Goal: Transaction & Acquisition: Purchase product/service

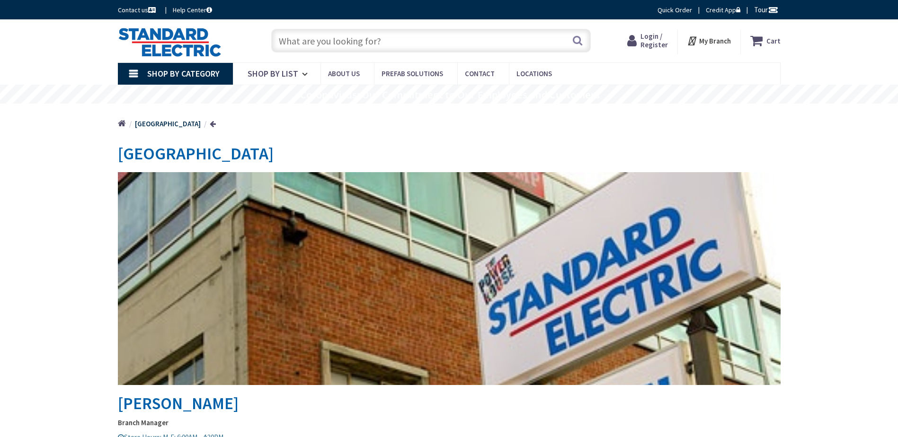
click at [380, 47] on input "text" at bounding box center [430, 41] width 319 height 24
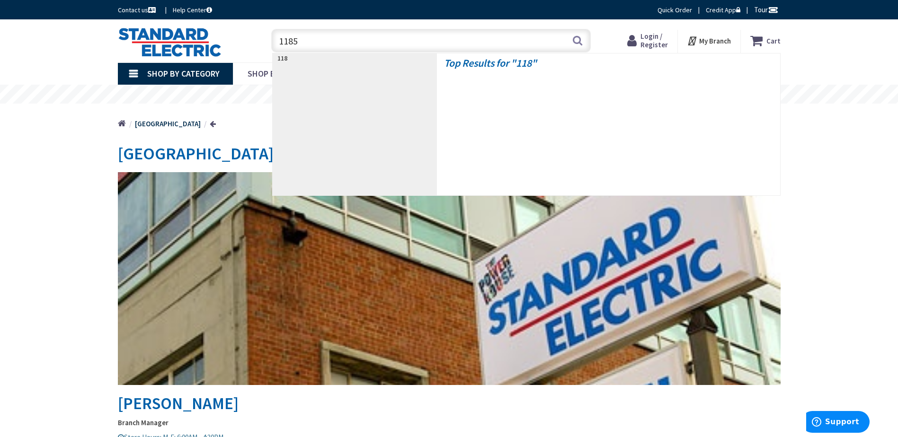
type input "11857"
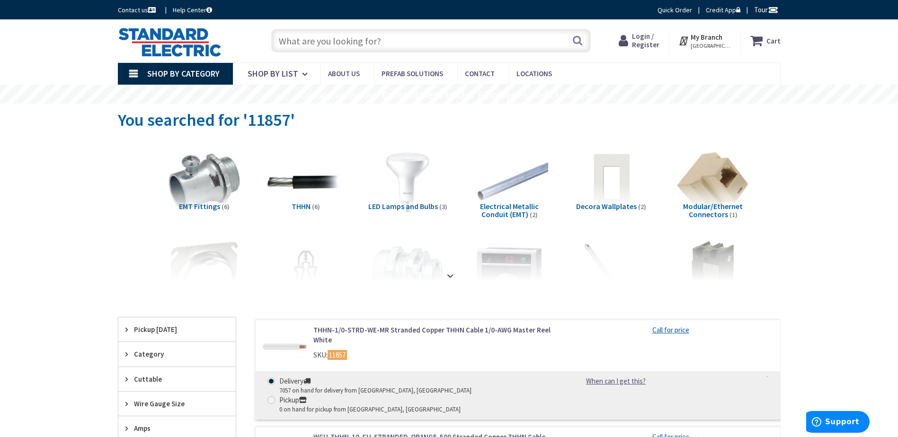
click at [449, 277] on div at bounding box center [449, 255] width 615 height 52
click at [449, 275] on strong at bounding box center [449, 275] width 11 height 10
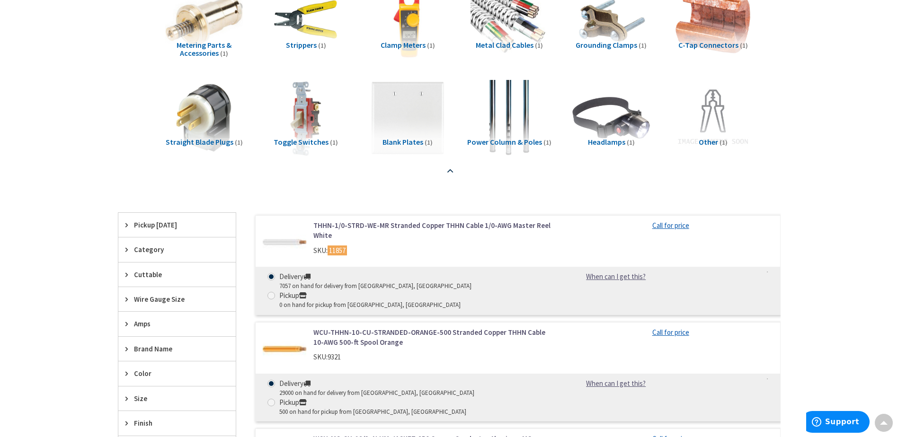
scroll to position [379, 0]
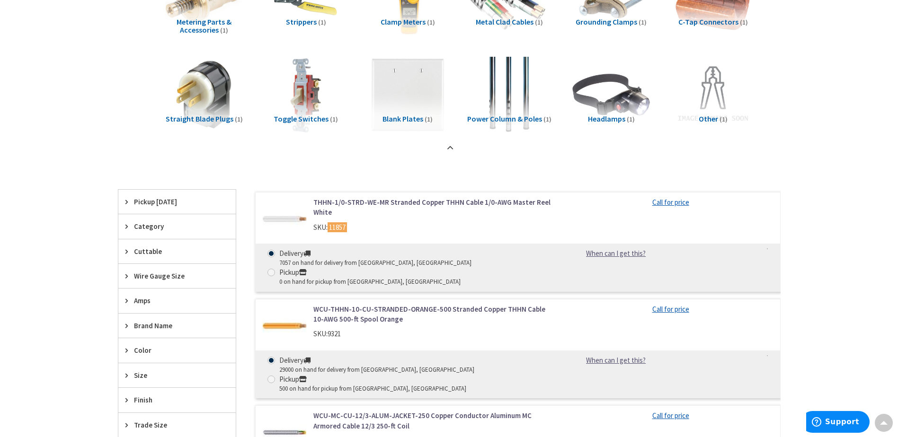
click at [398, 202] on link "THHN-1/0-STRD-WE-MR Stranded Copper THHN Cable 1/0-AWG Master Reel White" at bounding box center [433, 207] width 241 height 20
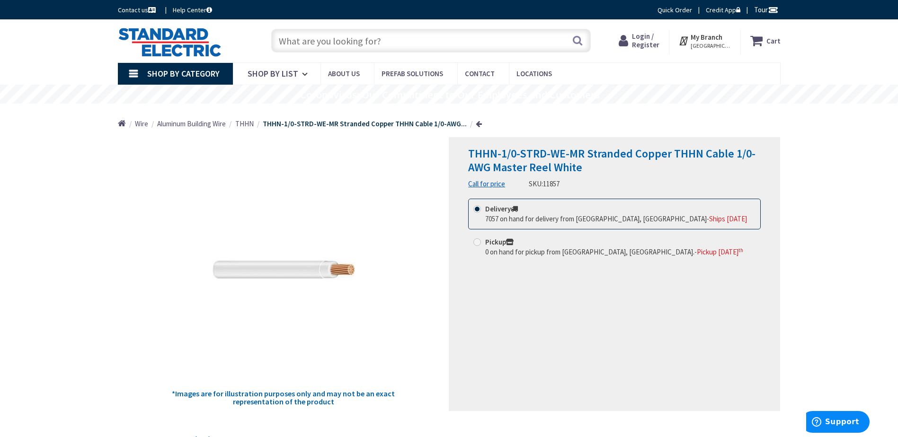
click at [703, 42] on span "[GEOGRAPHIC_DATA], [GEOGRAPHIC_DATA]" at bounding box center [711, 46] width 40 height 8
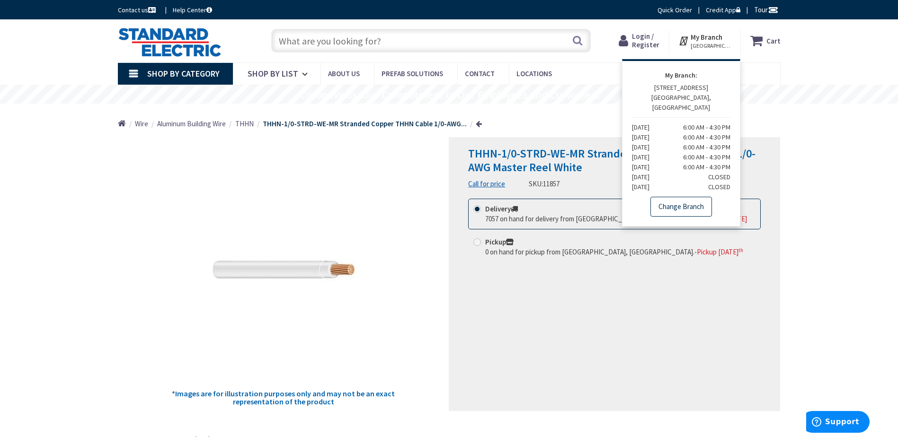
click at [673, 197] on link "Change Branch" at bounding box center [681, 207] width 62 height 20
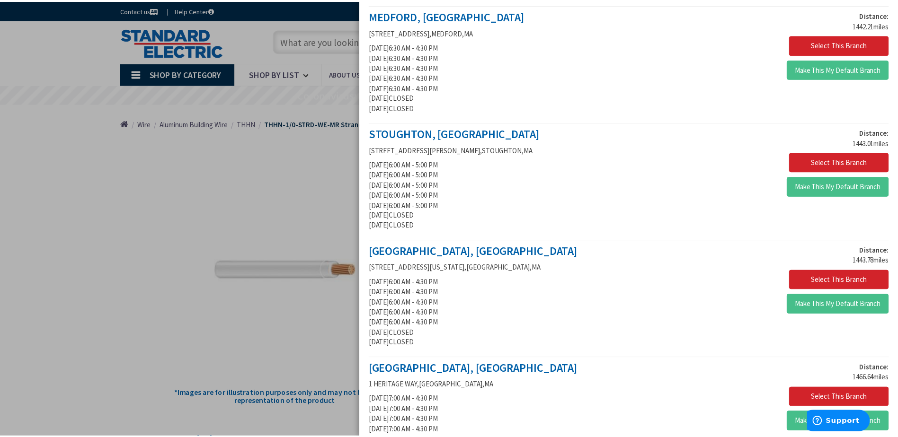
scroll to position [942, 0]
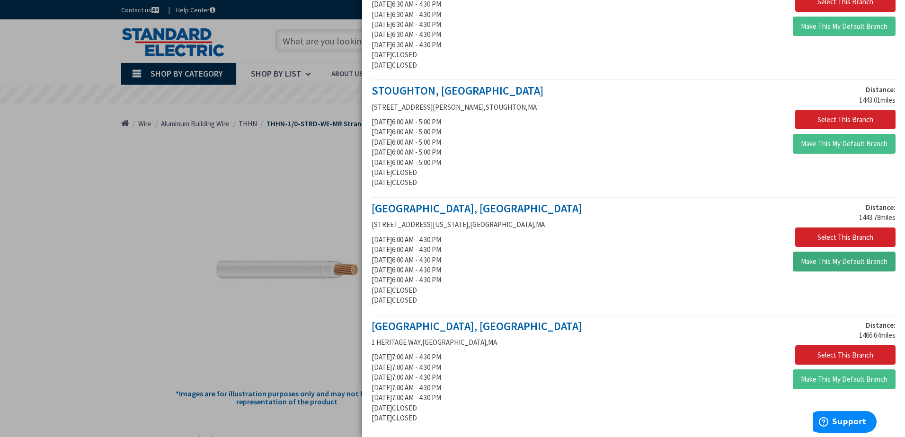
click at [815, 259] on button "Make This My Default Branch" at bounding box center [844, 262] width 103 height 20
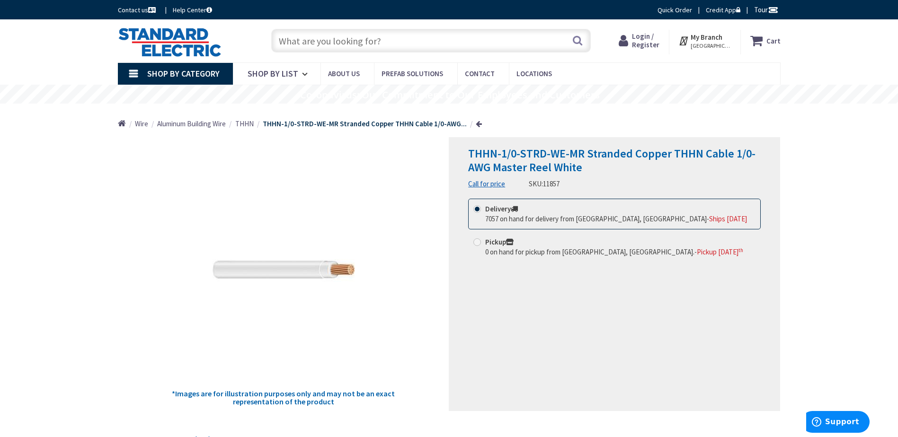
click at [709, 44] on span "BOSTON, MA" at bounding box center [711, 46] width 40 height 8
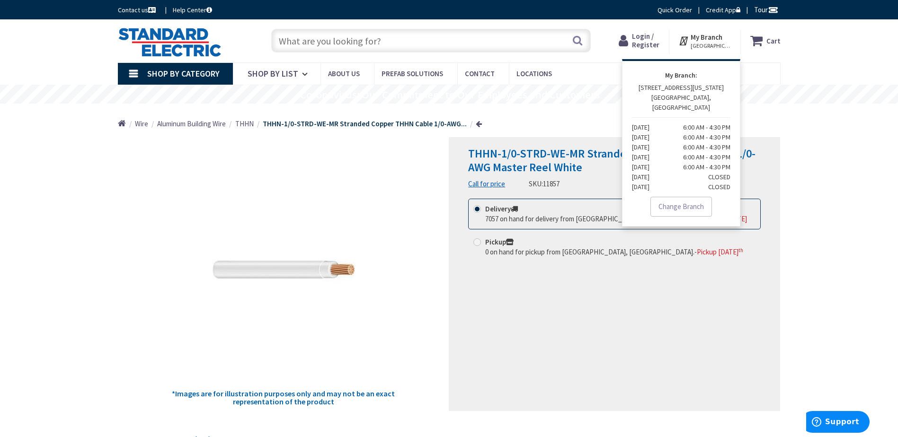
click at [709, 44] on span "BOSTON, MA" at bounding box center [711, 46] width 40 height 8
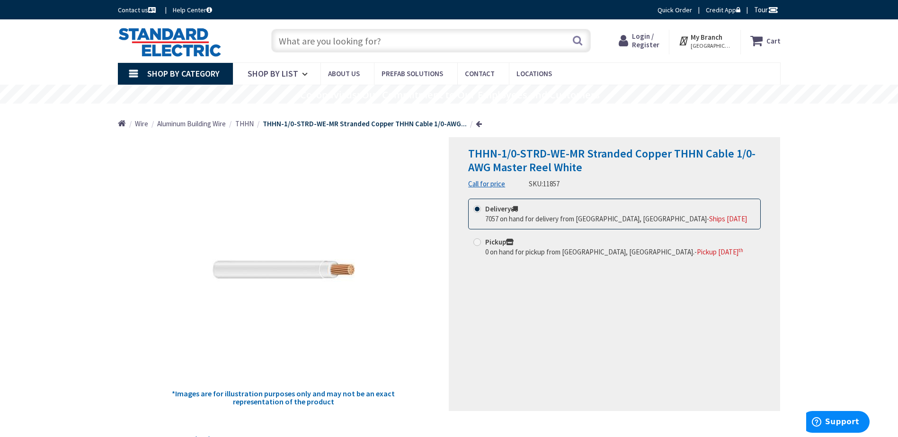
click at [723, 44] on span "BOSTON, MA" at bounding box center [711, 46] width 40 height 8
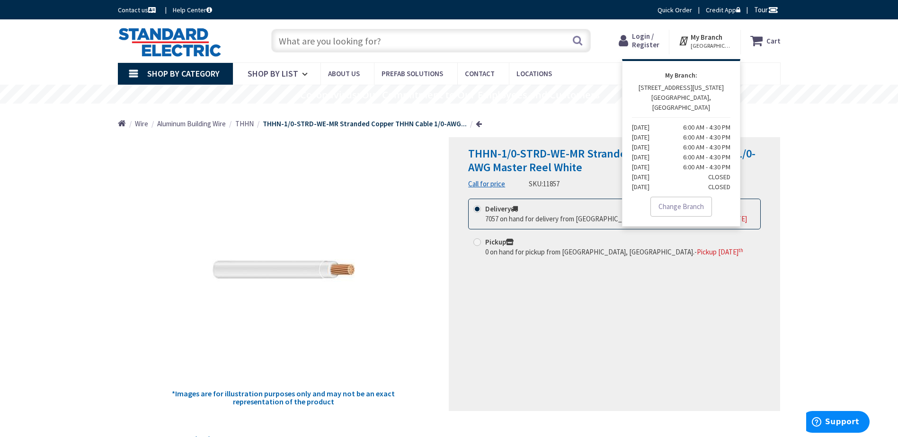
click at [580, 332] on div "THHN-1/0-STRD-WE-MR Stranded Copper THHN Cable 1/0-AWG Master Reel White Call f…" at bounding box center [614, 274] width 331 height 274
